Goal: Task Accomplishment & Management: Manage account settings

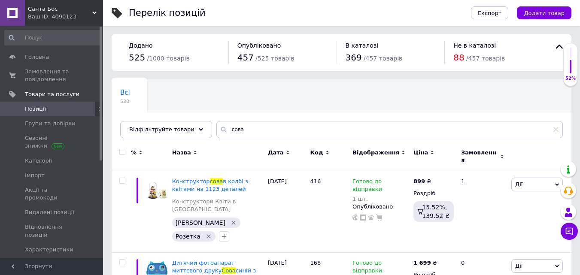
click at [233, 132] on input "сова" at bounding box center [389, 129] width 346 height 17
click at [557, 130] on icon at bounding box center [555, 129] width 5 height 5
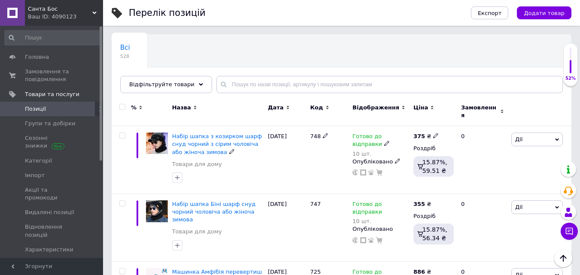
scroll to position [36, 0]
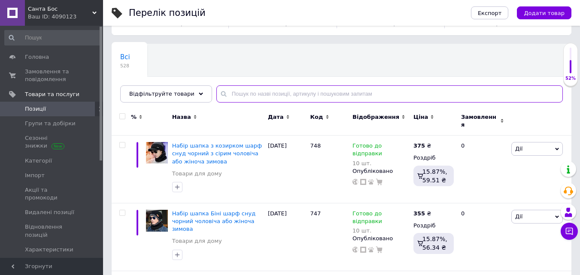
click at [229, 99] on input "text" at bounding box center [389, 93] width 346 height 17
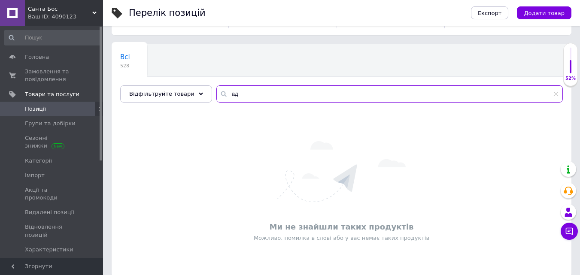
type input "[PERSON_NAME]"
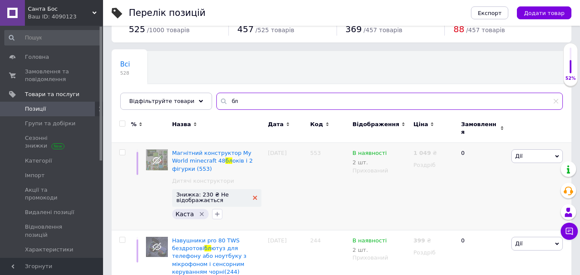
scroll to position [86, 0]
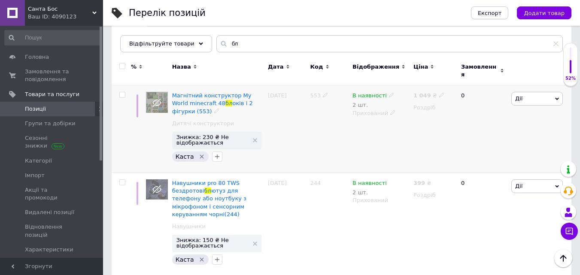
click at [529, 97] on span "Дії" at bounding box center [537, 99] width 52 height 14
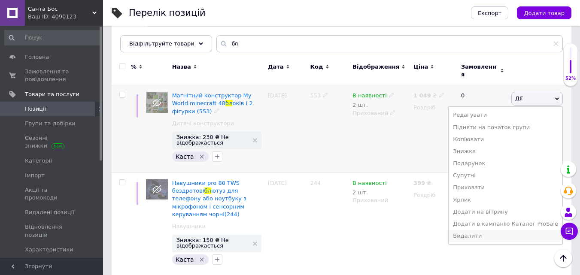
click at [473, 230] on li "Видалити" at bounding box center [506, 236] width 114 height 12
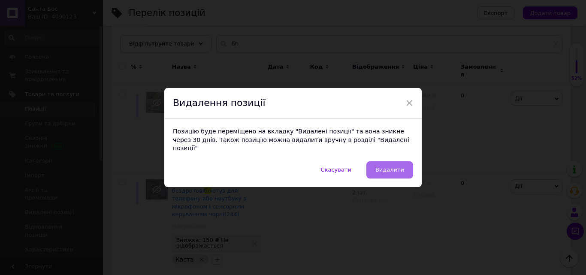
click at [397, 167] on span "Видалити" at bounding box center [390, 170] width 29 height 6
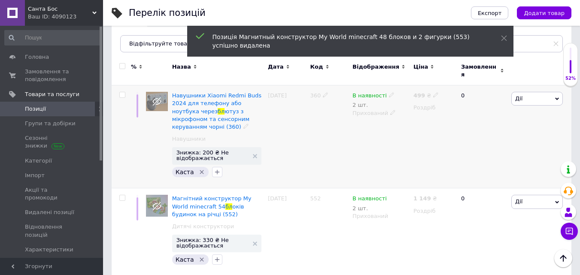
click at [540, 92] on span "Дії" at bounding box center [537, 99] width 52 height 14
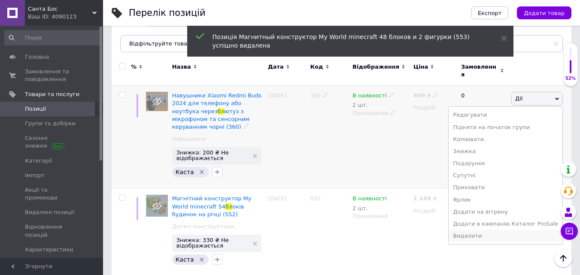
click at [486, 231] on li "Видалити" at bounding box center [506, 236] width 114 height 12
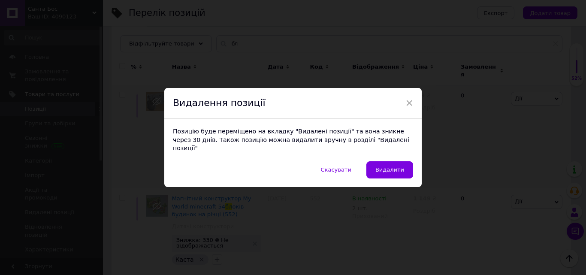
click at [389, 167] on span "Видалити" at bounding box center [390, 170] width 29 height 6
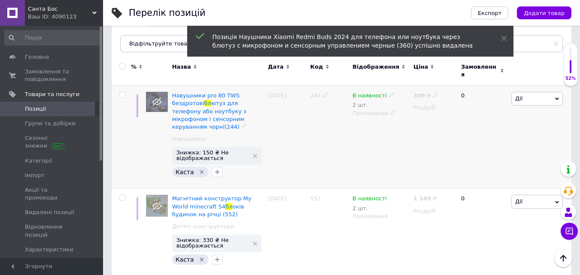
click at [531, 92] on span "Дії" at bounding box center [537, 99] width 52 height 14
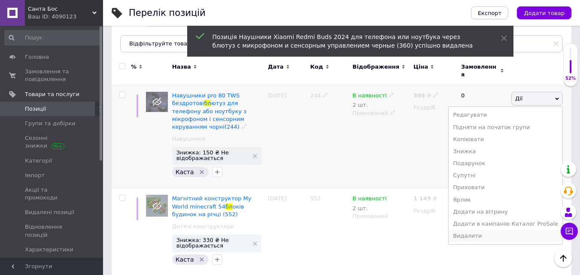
click at [488, 230] on li "Видалити" at bounding box center [506, 236] width 114 height 12
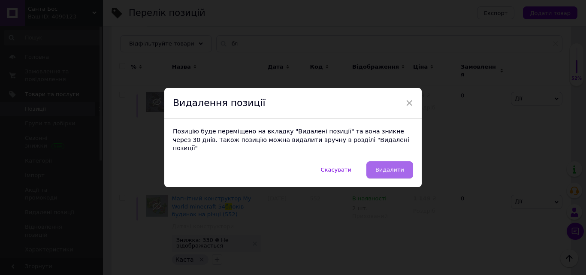
click at [410, 165] on button "Видалити" at bounding box center [390, 169] width 47 height 17
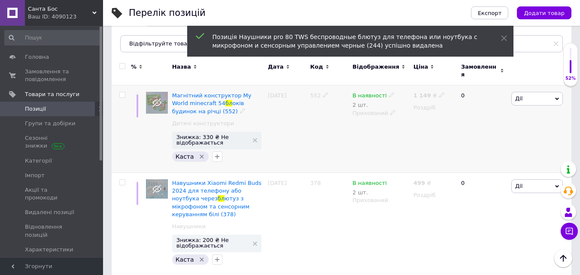
click at [520, 96] on span "Дії" at bounding box center [518, 98] width 7 height 6
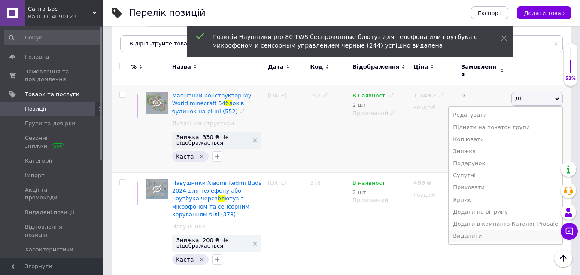
click at [475, 233] on li "Видалити" at bounding box center [506, 236] width 114 height 12
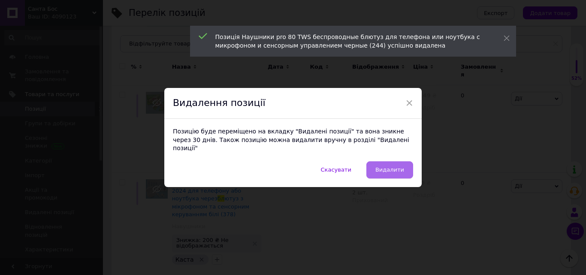
click at [402, 168] on span "Видалити" at bounding box center [390, 170] width 29 height 6
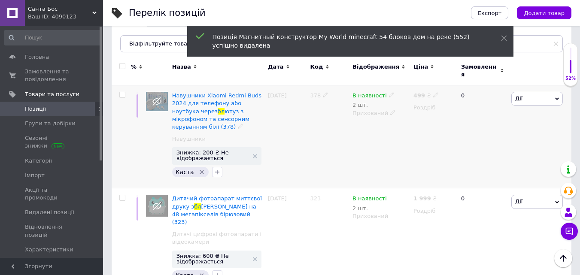
click at [534, 98] on span "Дії" at bounding box center [537, 99] width 52 height 14
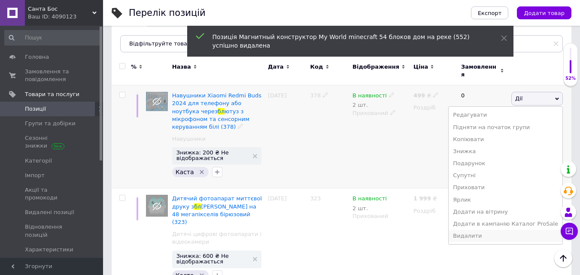
click at [477, 230] on li "Видалити" at bounding box center [506, 236] width 114 height 12
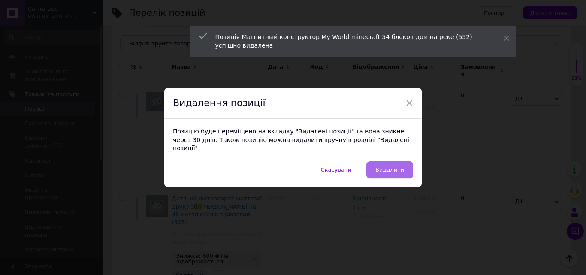
click at [410, 166] on button "Видалити" at bounding box center [390, 169] width 47 height 17
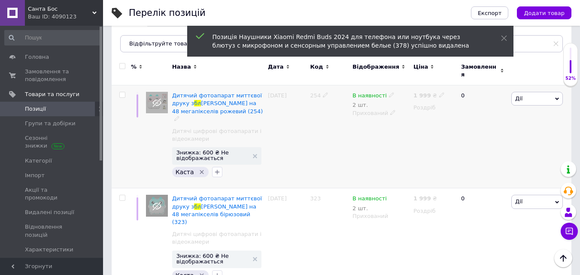
click at [536, 94] on span "Дії" at bounding box center [537, 99] width 52 height 14
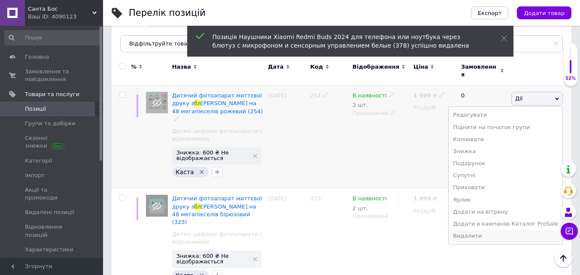
click at [480, 230] on li "Видалити" at bounding box center [506, 236] width 114 height 12
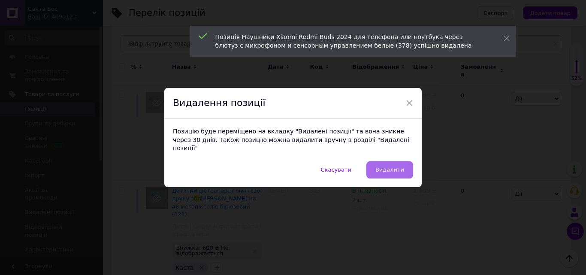
click at [399, 167] on span "Видалити" at bounding box center [390, 170] width 29 height 6
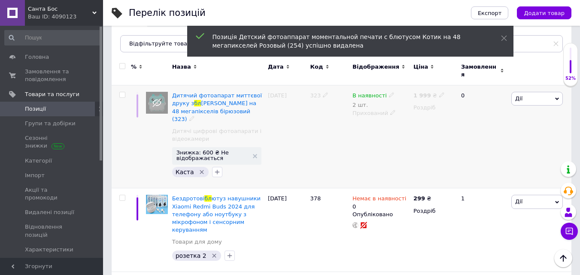
click at [532, 92] on span "Дії" at bounding box center [537, 99] width 52 height 14
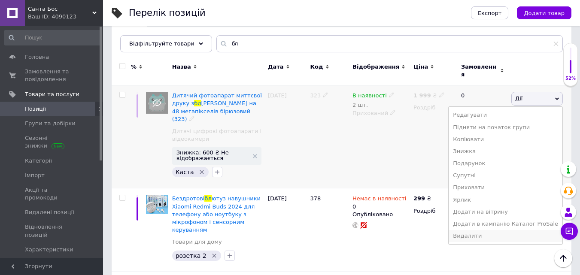
click at [479, 230] on li "Видалити" at bounding box center [506, 236] width 114 height 12
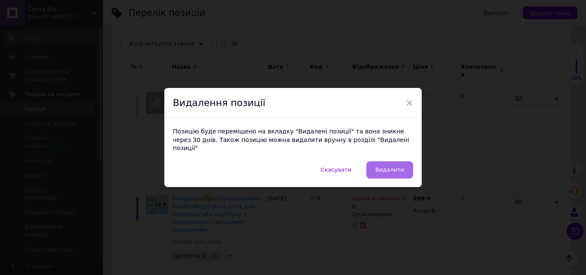
click at [394, 167] on span "Видалити" at bounding box center [390, 170] width 29 height 6
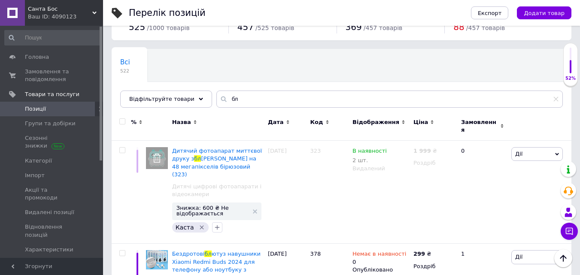
scroll to position [0, 0]
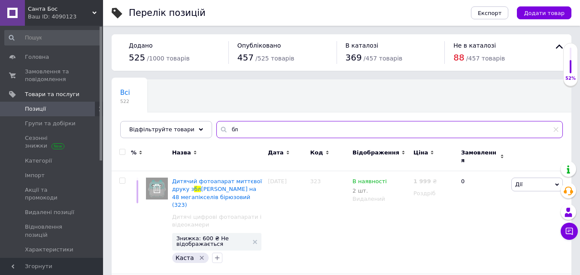
click at [285, 133] on input "бл" at bounding box center [389, 129] width 346 height 17
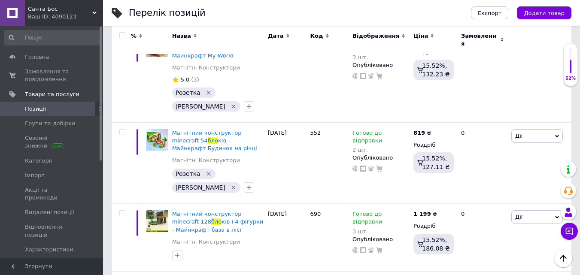
scroll to position [126, 0]
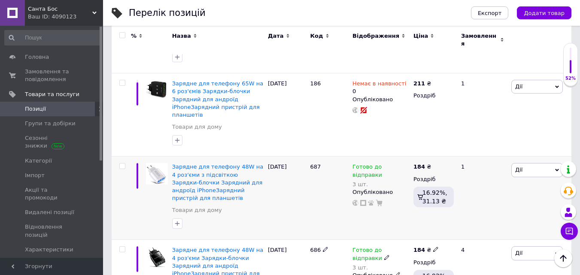
scroll to position [1285, 0]
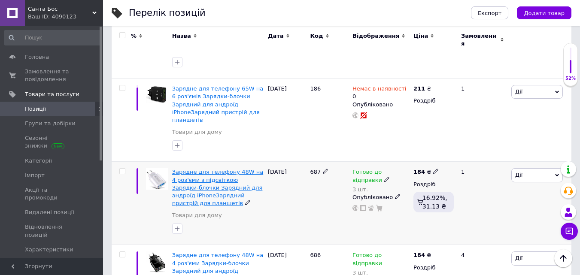
type input "блок"
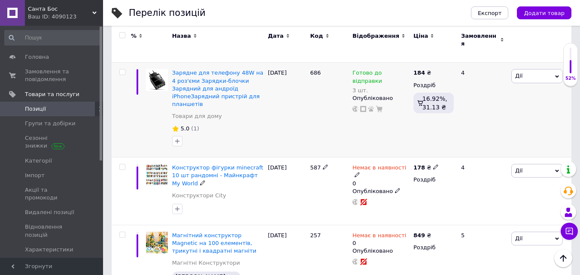
scroll to position [1500, 0]
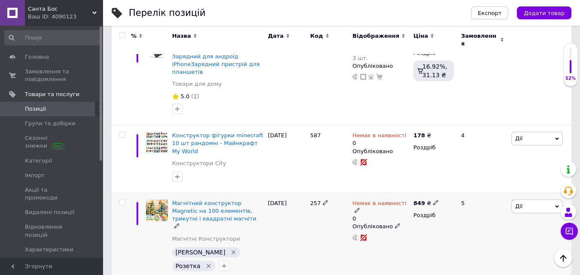
click at [360, 208] on icon at bounding box center [357, 210] width 5 height 5
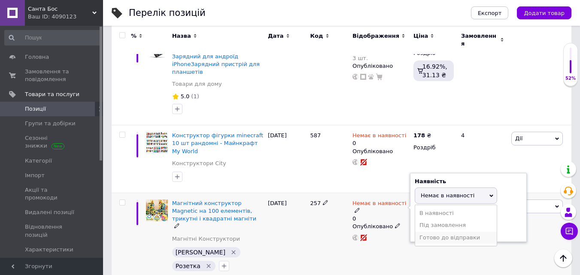
click at [438, 232] on li "Готово до відправки" at bounding box center [456, 238] width 82 height 12
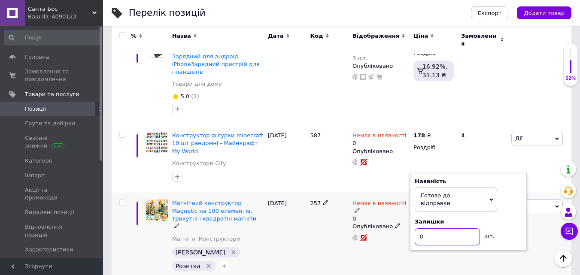
click at [415, 228] on input "0" at bounding box center [447, 236] width 65 height 17
type input "1"
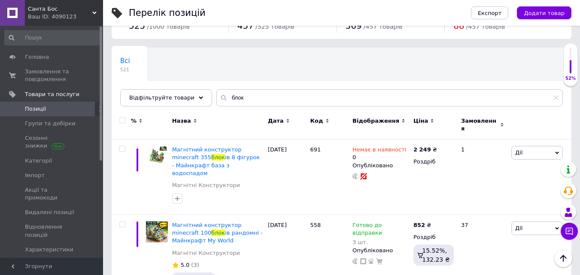
scroll to position [0, 0]
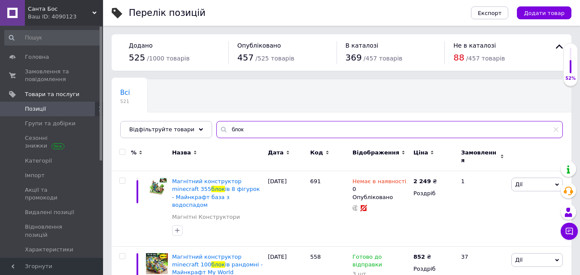
click at [324, 132] on input "блок" at bounding box center [389, 129] width 346 height 17
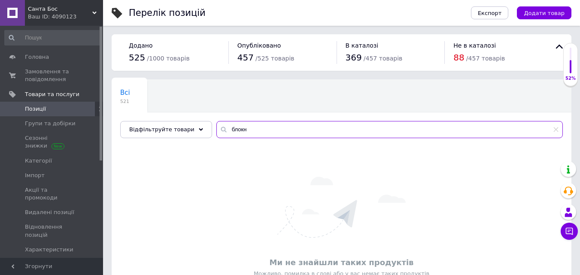
click at [228, 125] on input "блокн" at bounding box center [389, 129] width 346 height 17
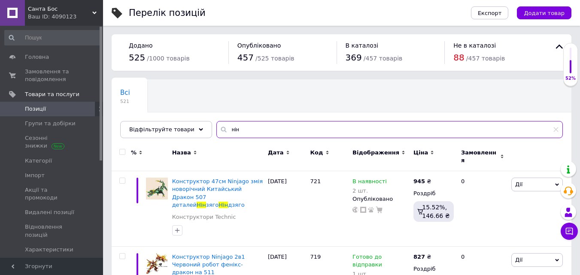
click at [230, 131] on input "нін" at bounding box center [389, 129] width 346 height 17
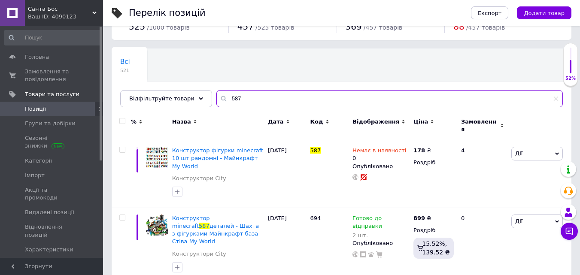
scroll to position [35, 0]
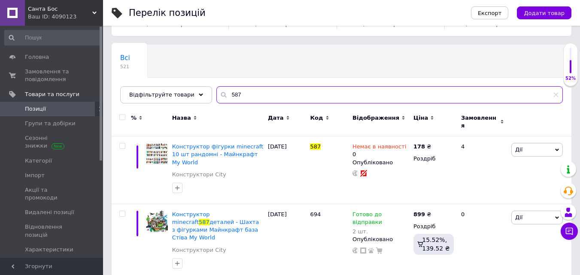
click at [249, 89] on input "587" at bounding box center [389, 94] width 346 height 17
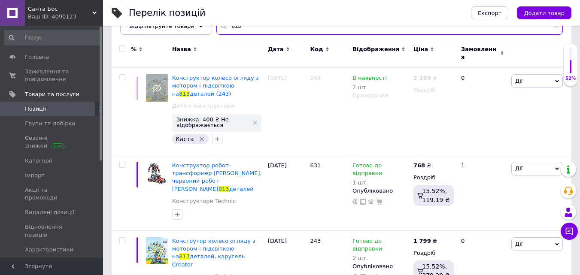
scroll to position [121, 0]
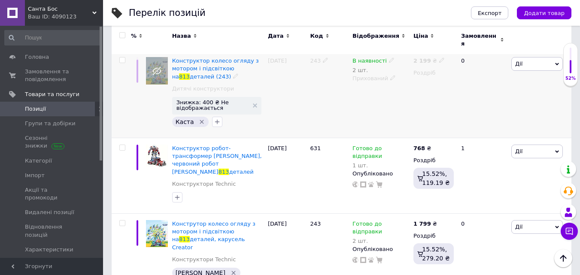
click at [528, 67] on div "[PERSON_NAME] Підняти на початок групи Копіювати Знижка Подарунок Супутні Прихо…" at bounding box center [540, 95] width 62 height 88
click at [529, 61] on span "Дії" at bounding box center [537, 64] width 52 height 14
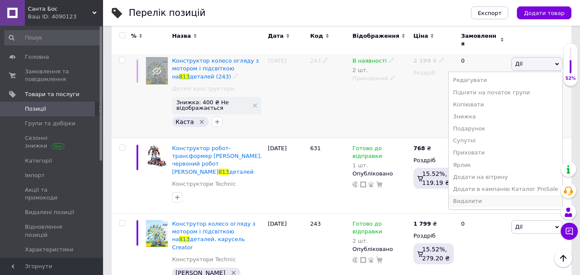
click at [478, 195] on li "Видалити" at bounding box center [506, 201] width 114 height 12
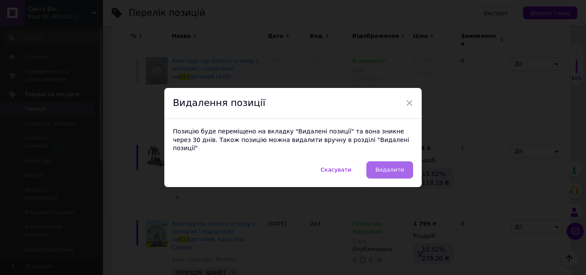
click at [395, 167] on span "Видалити" at bounding box center [390, 170] width 29 height 6
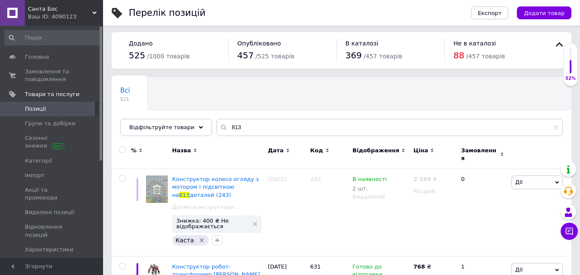
scroll to position [0, 0]
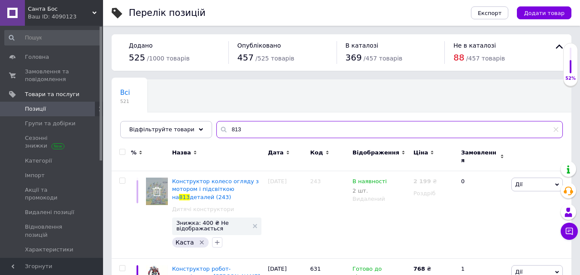
click at [245, 128] on input "813" at bounding box center [389, 129] width 346 height 17
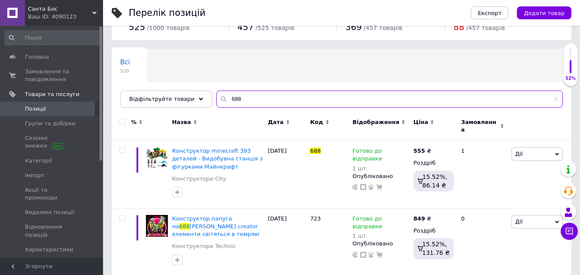
scroll to position [35, 0]
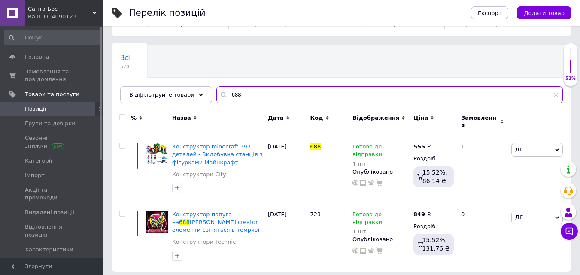
drag, startPoint x: 225, startPoint y: 94, endPoint x: 233, endPoint y: 98, distance: 9.4
click at [233, 98] on input "688" at bounding box center [389, 94] width 346 height 17
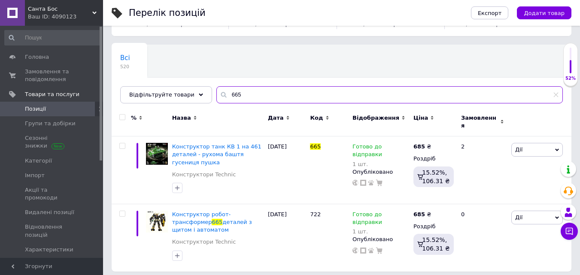
scroll to position [27, 0]
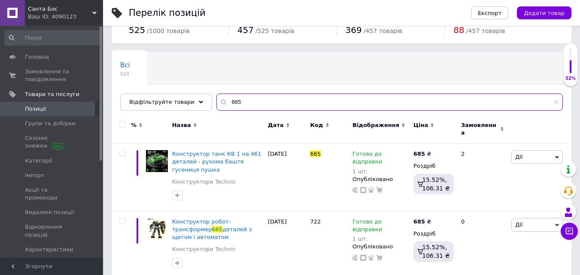
click at [239, 103] on input "665" at bounding box center [389, 102] width 346 height 17
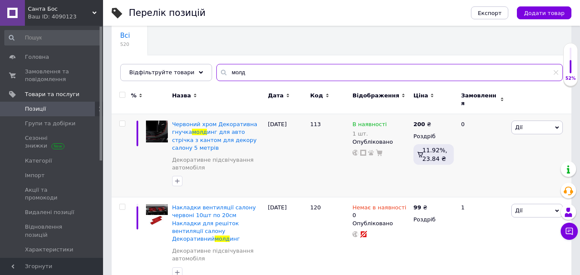
scroll to position [58, 0]
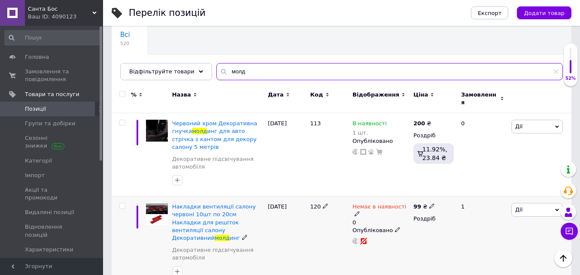
type input "молд"
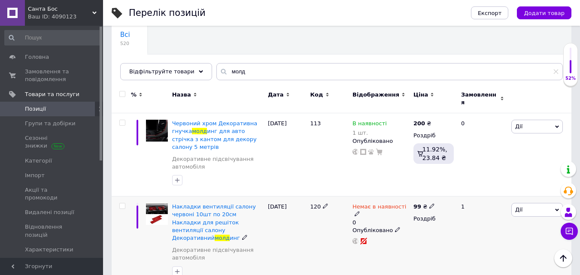
click at [517, 206] on span "Дії" at bounding box center [518, 209] width 7 height 6
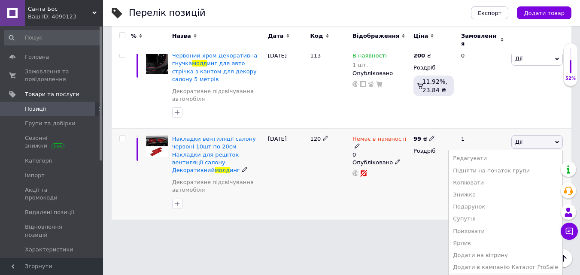
click at [483, 273] on li "Видалити" at bounding box center [506, 279] width 114 height 12
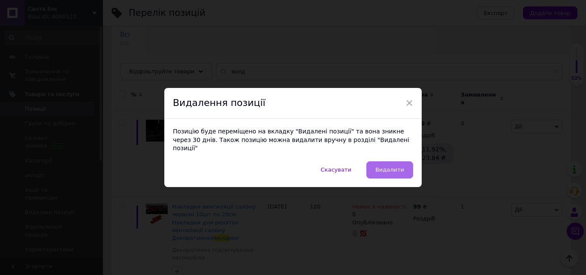
click at [396, 167] on span "Видалити" at bounding box center [390, 170] width 29 height 6
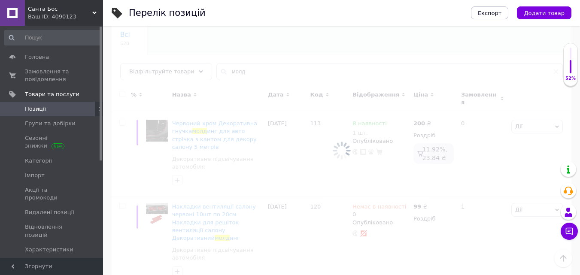
scroll to position [0, 0]
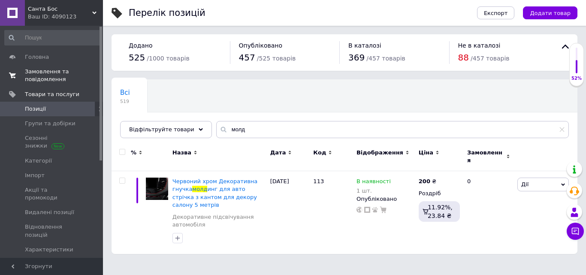
click at [36, 79] on span "Замовлення та повідомлення" at bounding box center [52, 75] width 55 height 15
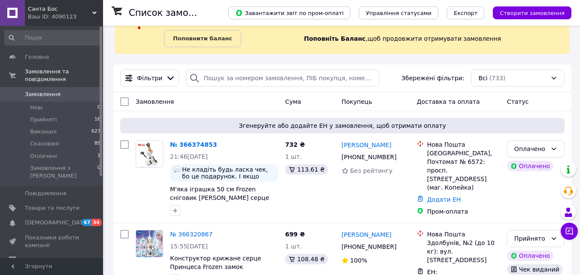
scroll to position [86, 0]
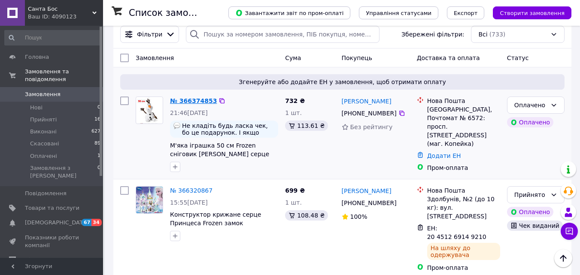
click at [203, 102] on link "№ 366374853" at bounding box center [193, 100] width 47 height 7
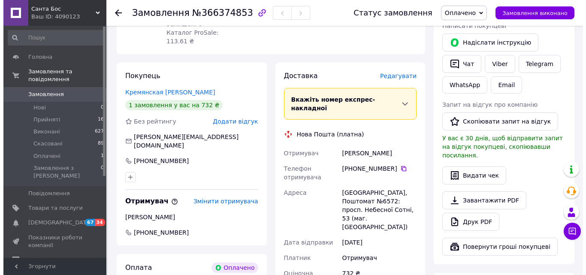
scroll to position [172, 0]
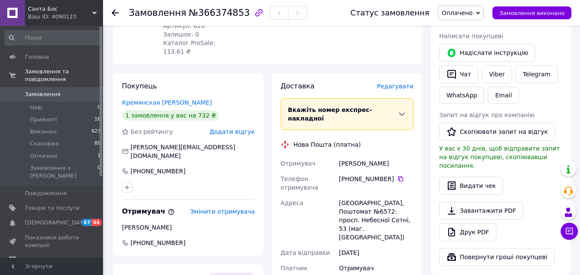
click at [402, 73] on div "Доставка [PERSON_NAME] Вкажіть номер експрес-накладної Обов'язково введіть номе…" at bounding box center [347, 232] width 150 height 318
click at [400, 83] on span "Редагувати" at bounding box center [395, 86] width 36 height 7
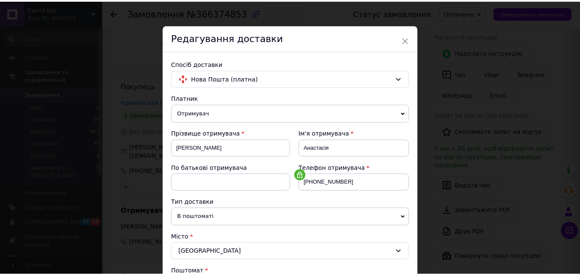
scroll to position [0, 0]
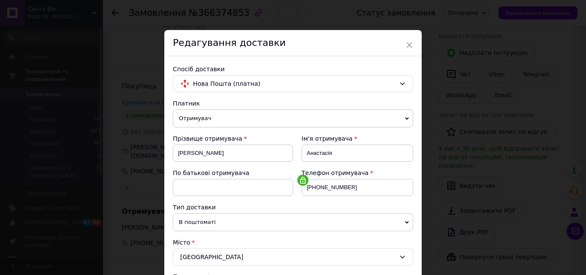
click at [413, 40] on div "Редагування доставки" at bounding box center [293, 43] width 258 height 26
click at [412, 45] on div "Редагування доставки" at bounding box center [293, 43] width 258 height 26
click at [411, 45] on span "×" at bounding box center [410, 45] width 8 height 15
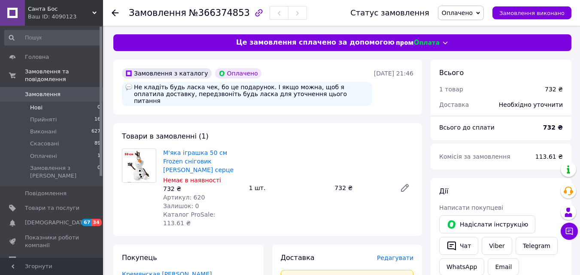
click at [46, 102] on li "Нові 0" at bounding box center [53, 108] width 106 height 12
